Goal: Information Seeking & Learning: Find specific page/section

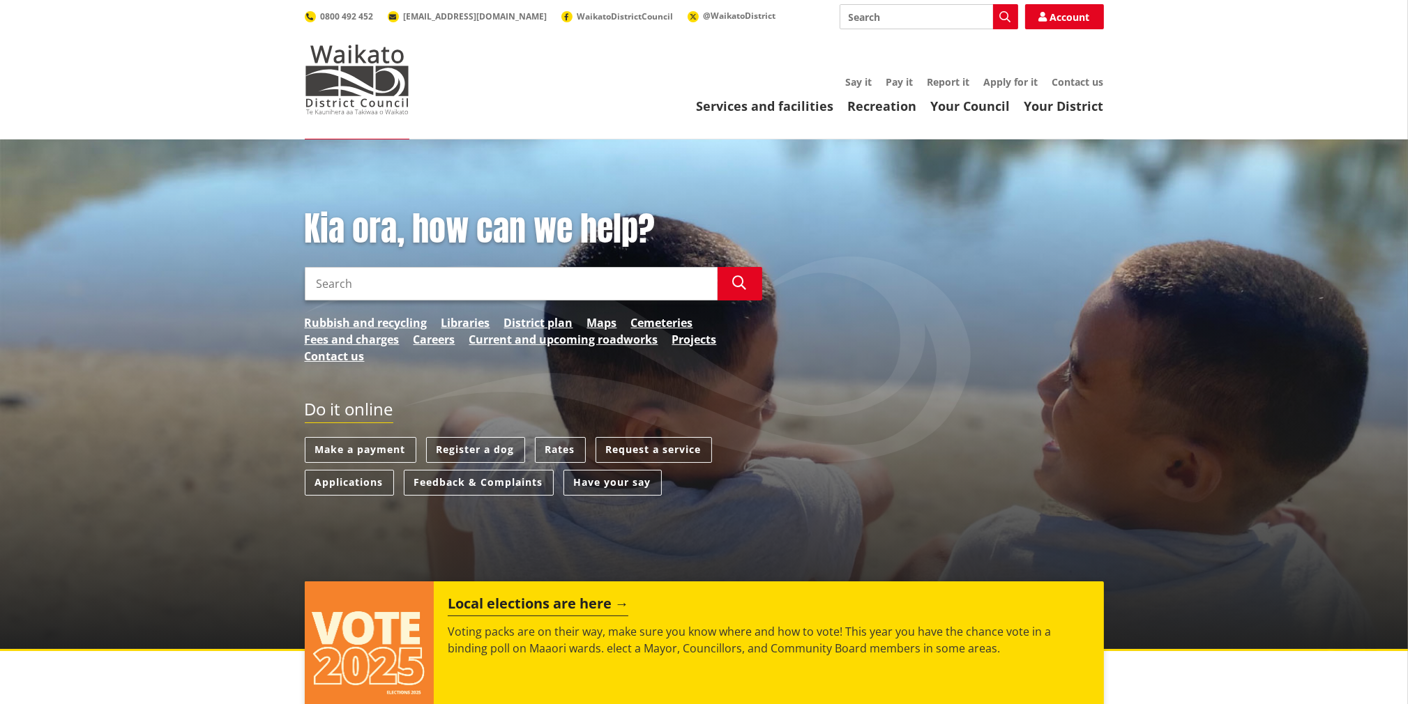
click at [568, 278] on input "Search" at bounding box center [511, 283] width 413 height 33
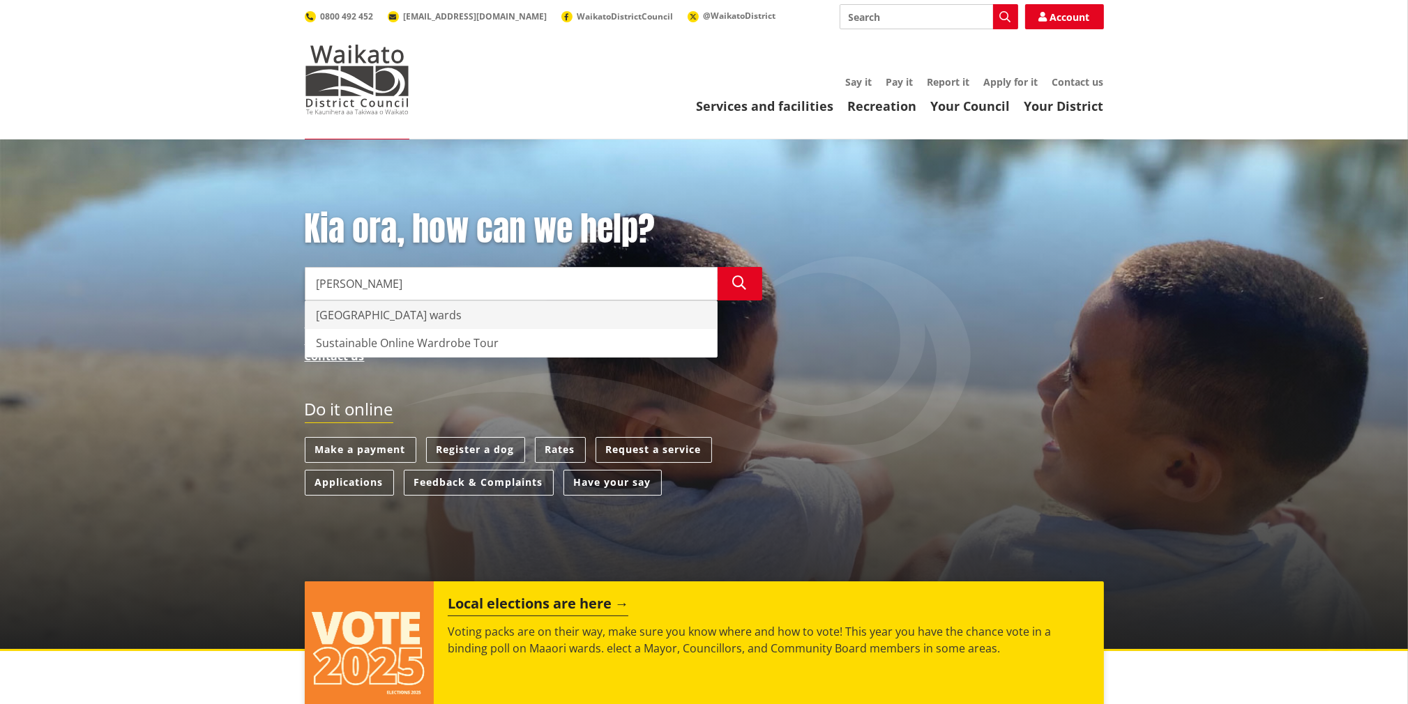
type input "[PERSON_NAME]"
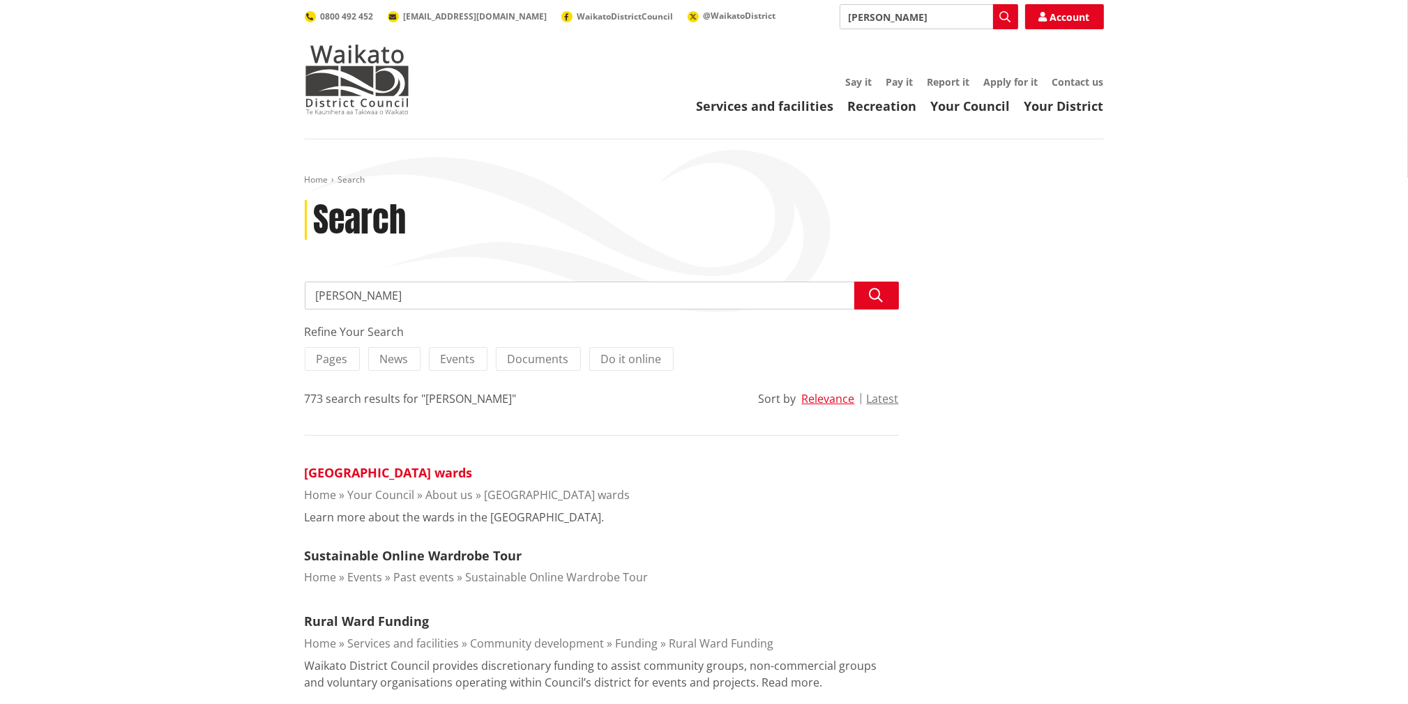
click at [411, 472] on link "[GEOGRAPHIC_DATA] wards" at bounding box center [389, 472] width 168 height 17
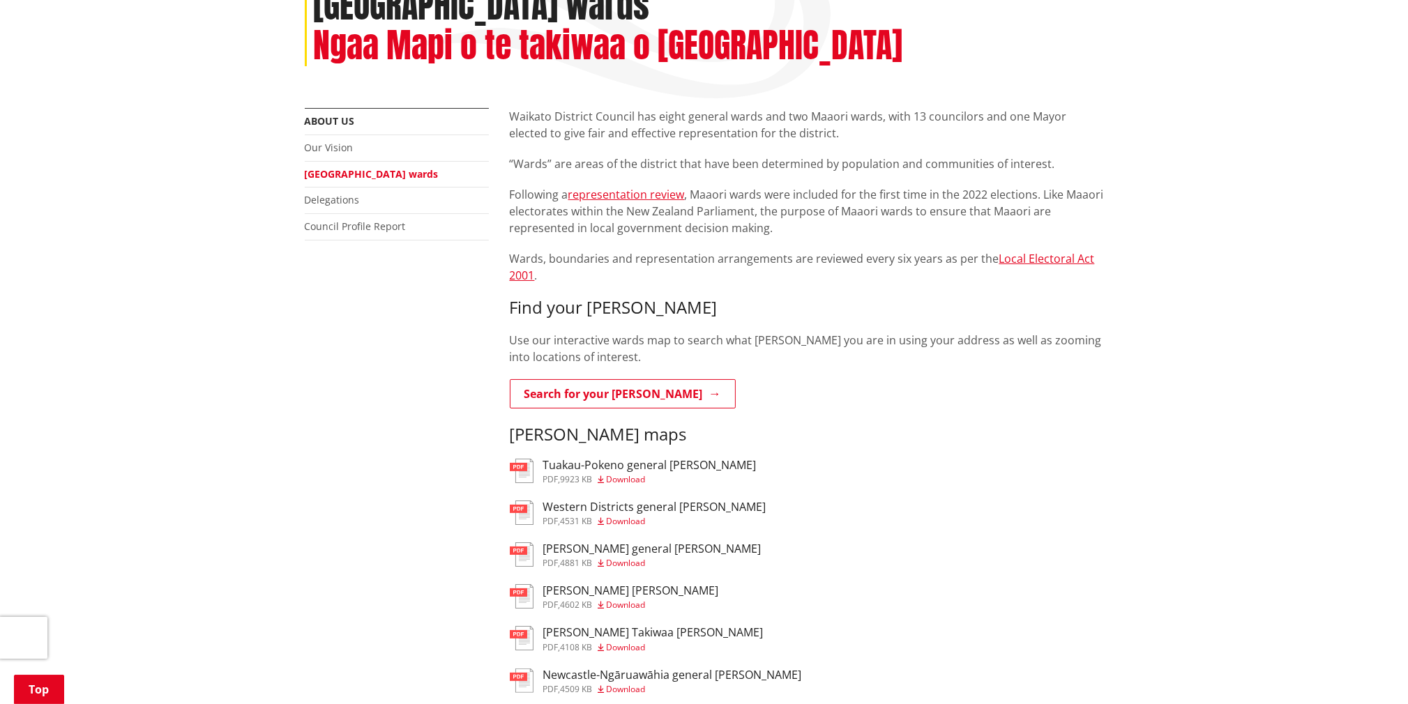
scroll to position [209, 0]
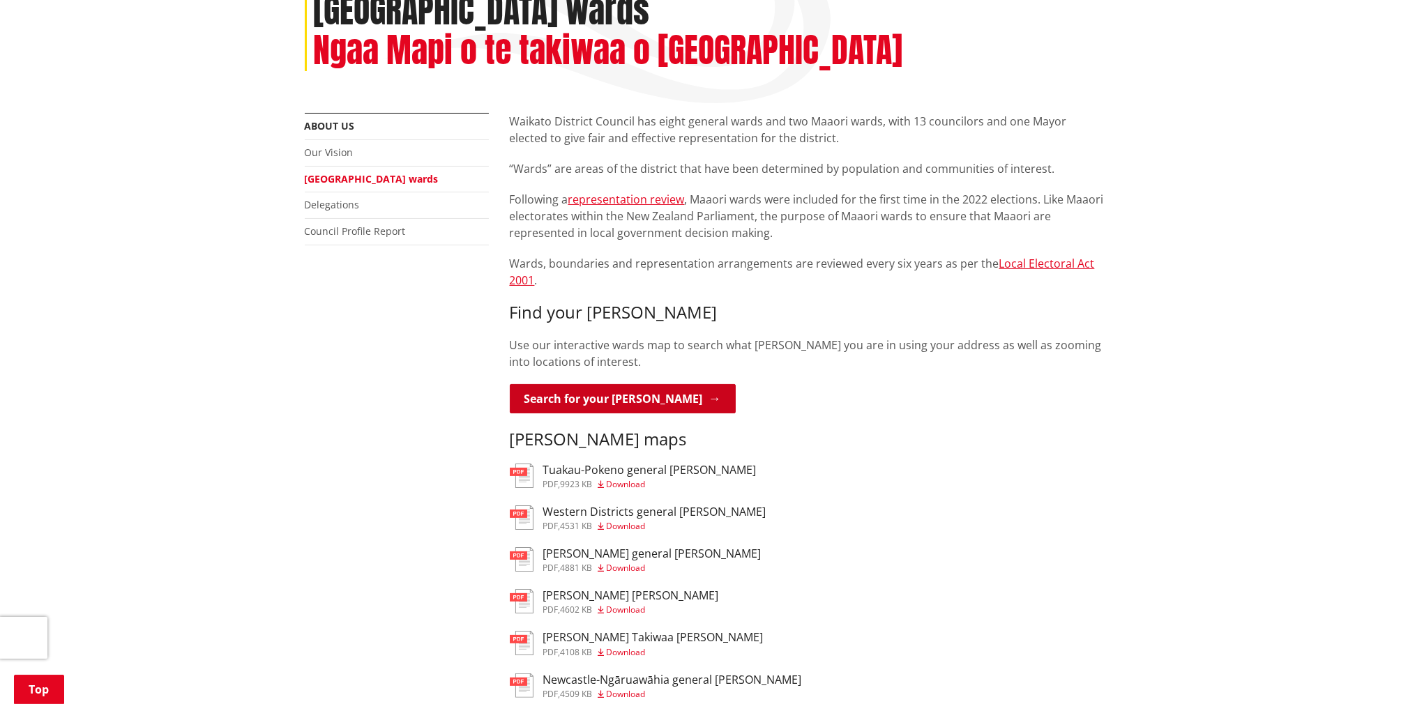
drag, startPoint x: 622, startPoint y: 352, endPoint x: 603, endPoint y: 355, distance: 19.7
click at [603, 384] on link "Search for your ward" at bounding box center [623, 398] width 226 height 29
